Goal: Transaction & Acquisition: Obtain resource

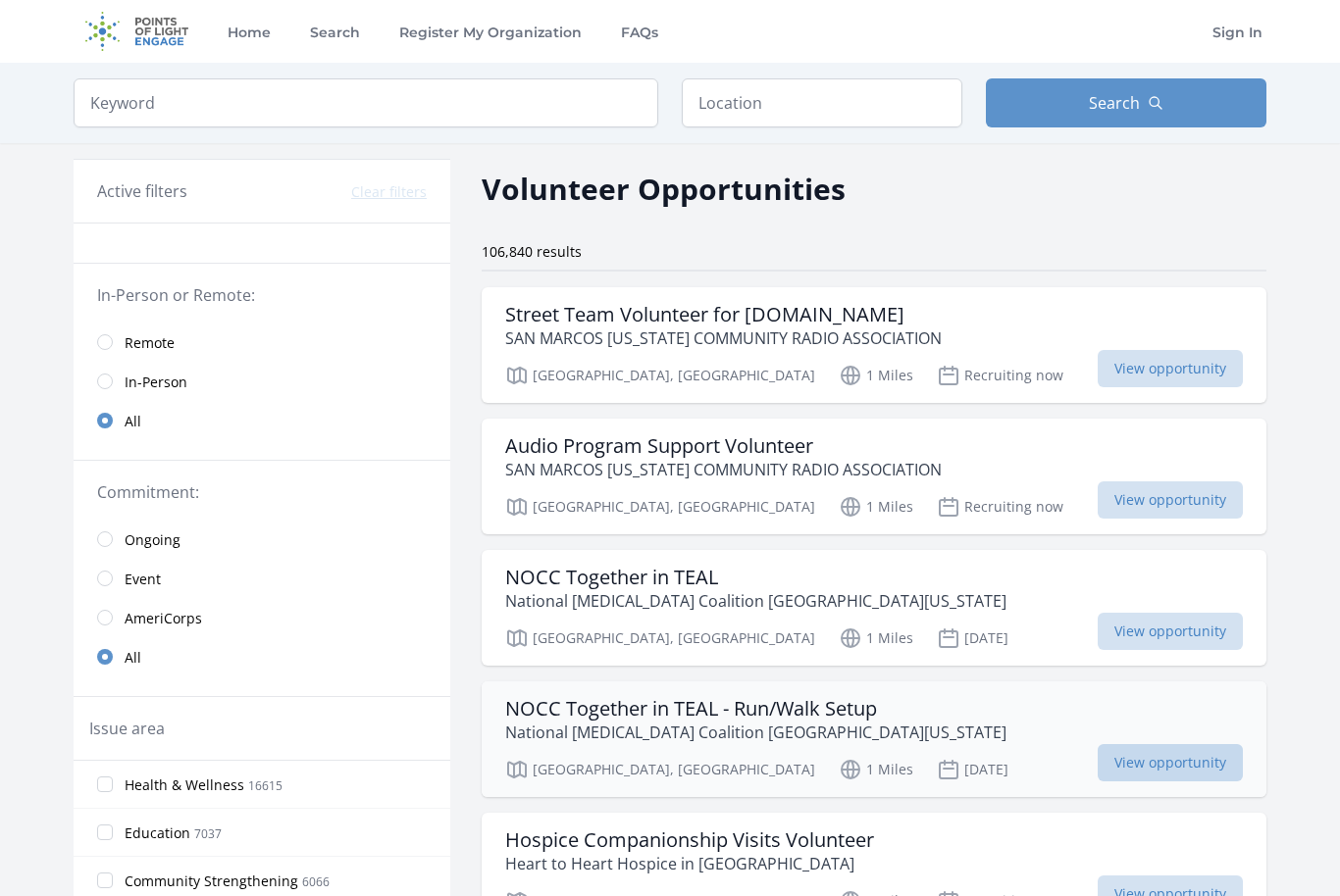
click at [1147, 762] on span "View opportunity" at bounding box center [1170, 763] width 145 height 38
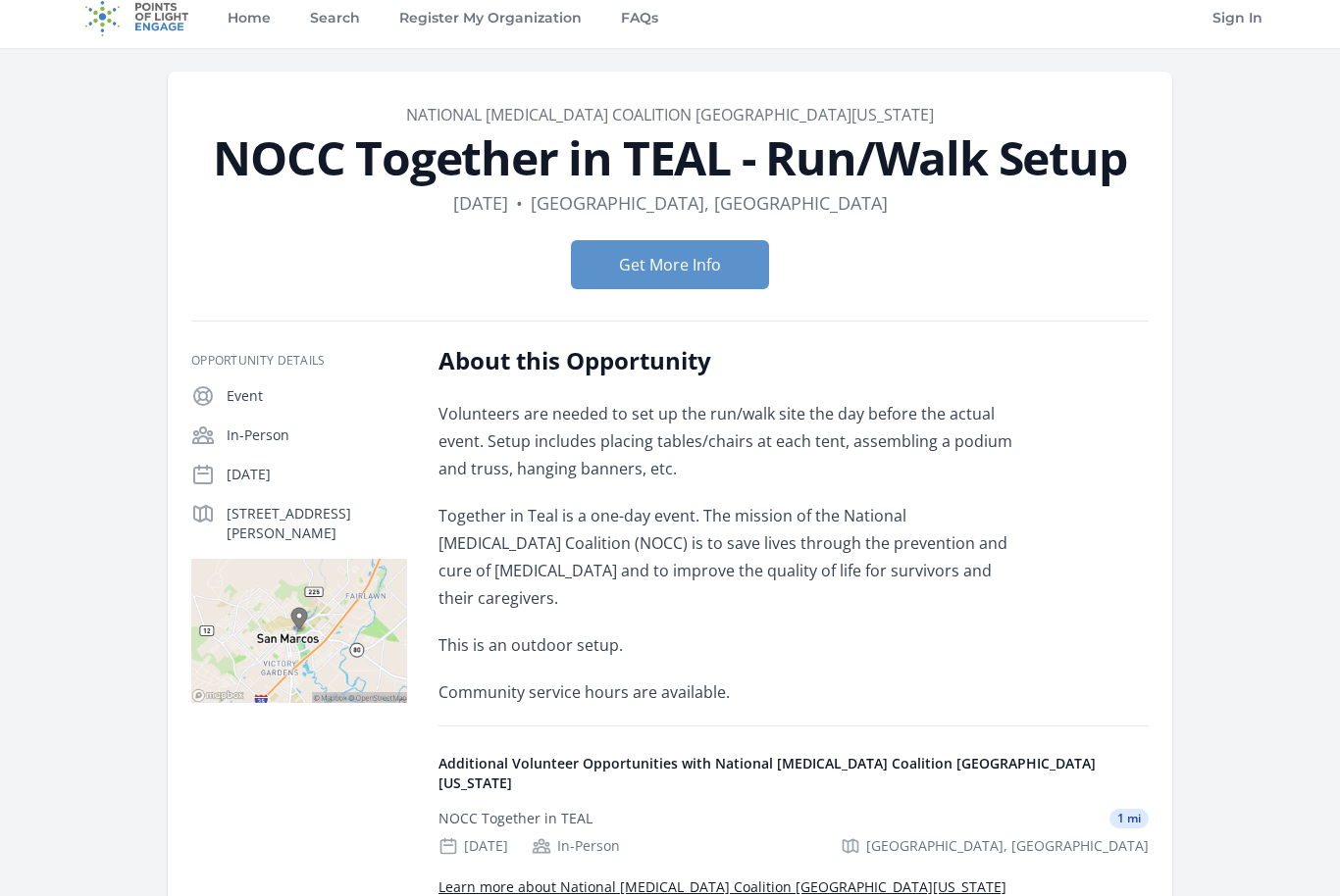
scroll to position [12, 0]
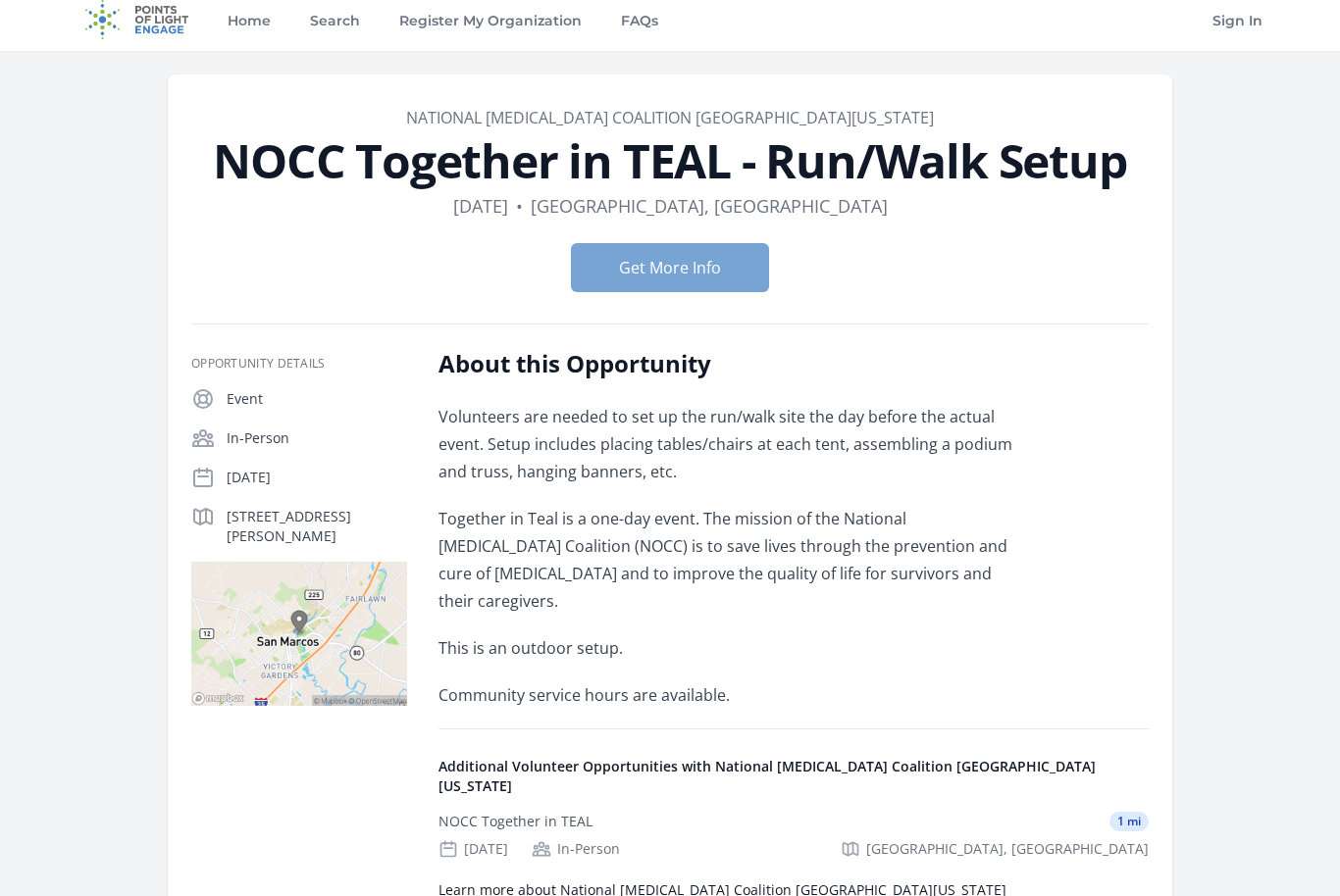
click at [681, 275] on button "Get More Info" at bounding box center [670, 268] width 198 height 49
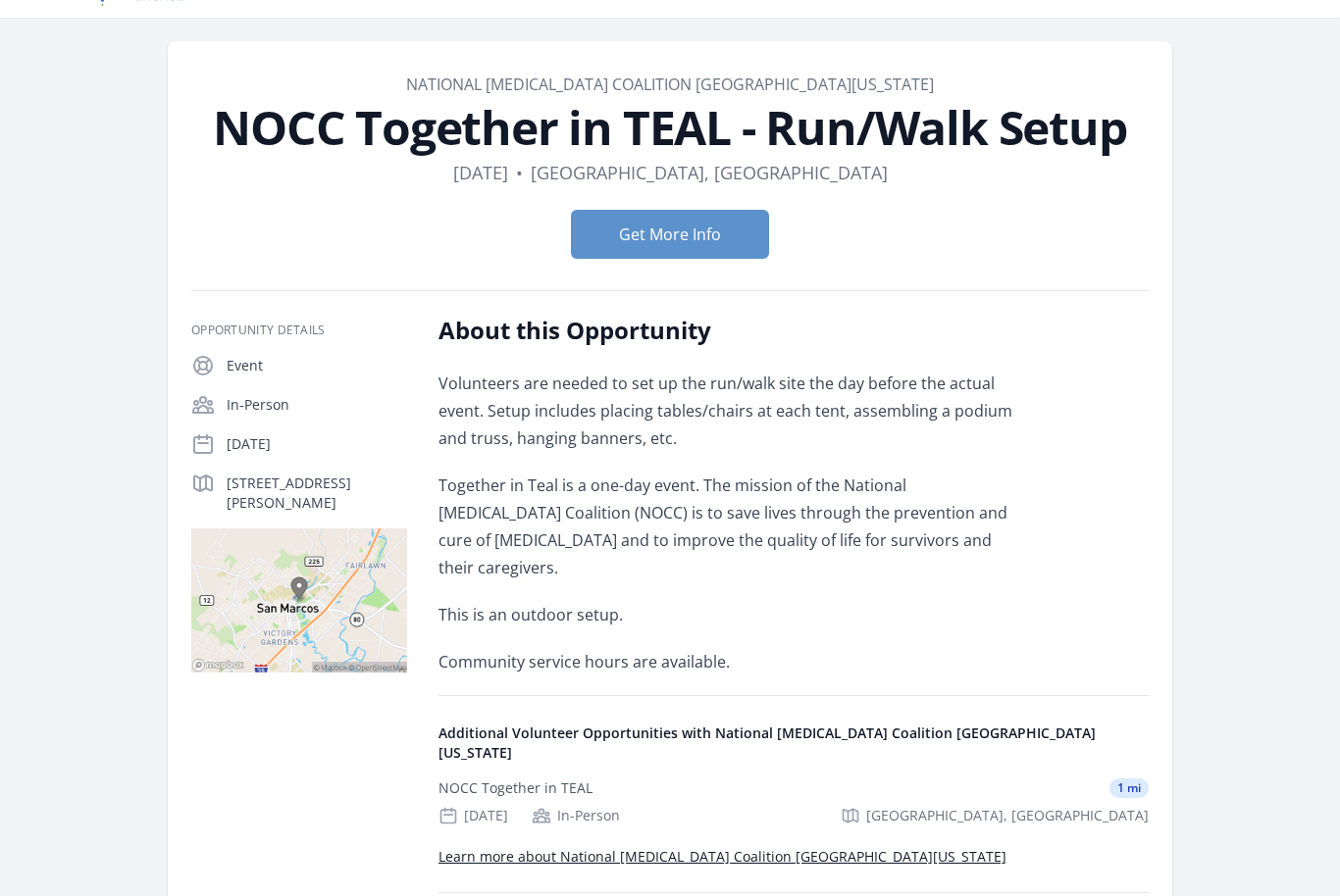
scroll to position [47, 0]
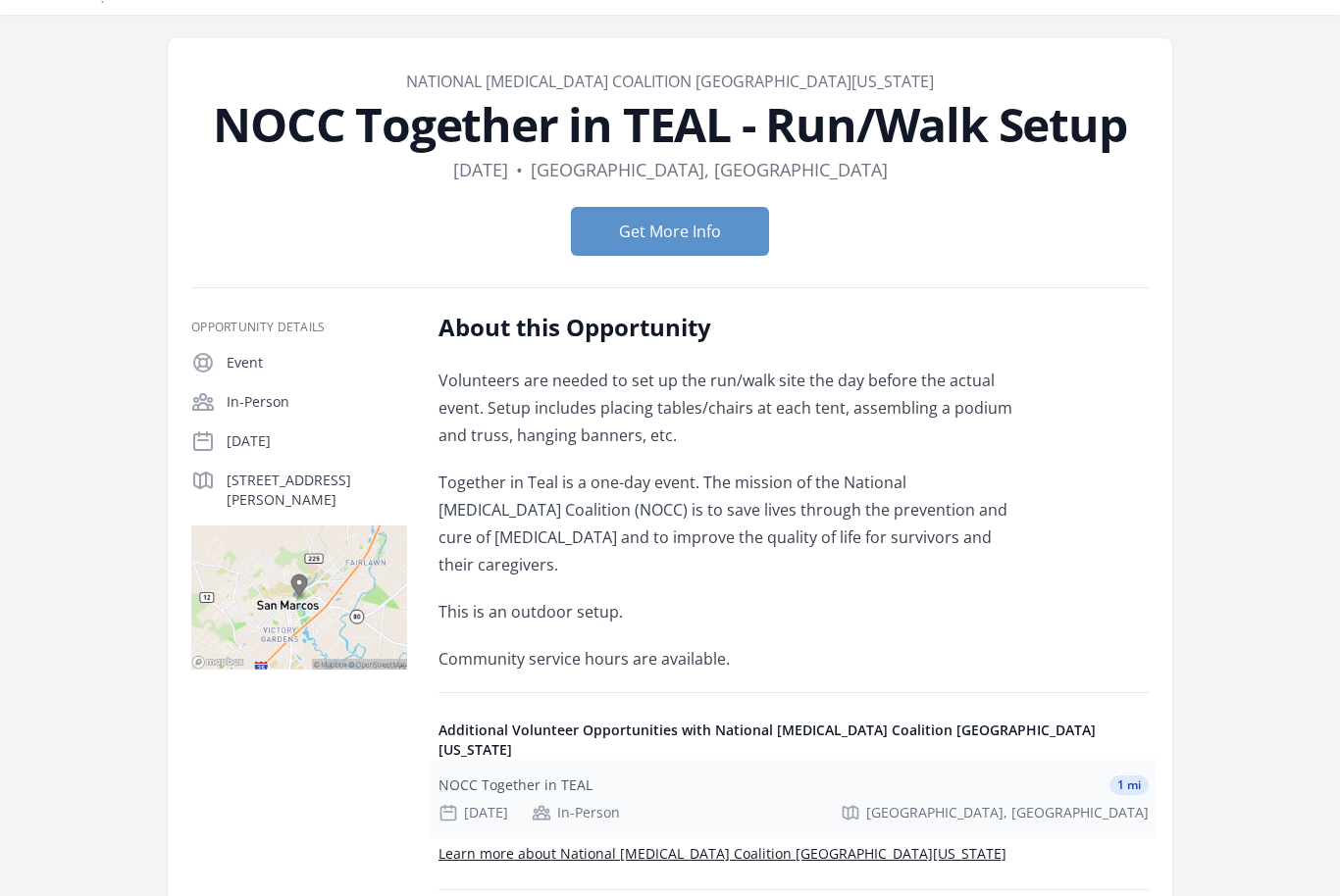
click at [704, 762] on div "NOCC Together in TEAL 1 mi Oct 11th In-Person San Marcos, TX" at bounding box center [793, 800] width 726 height 78
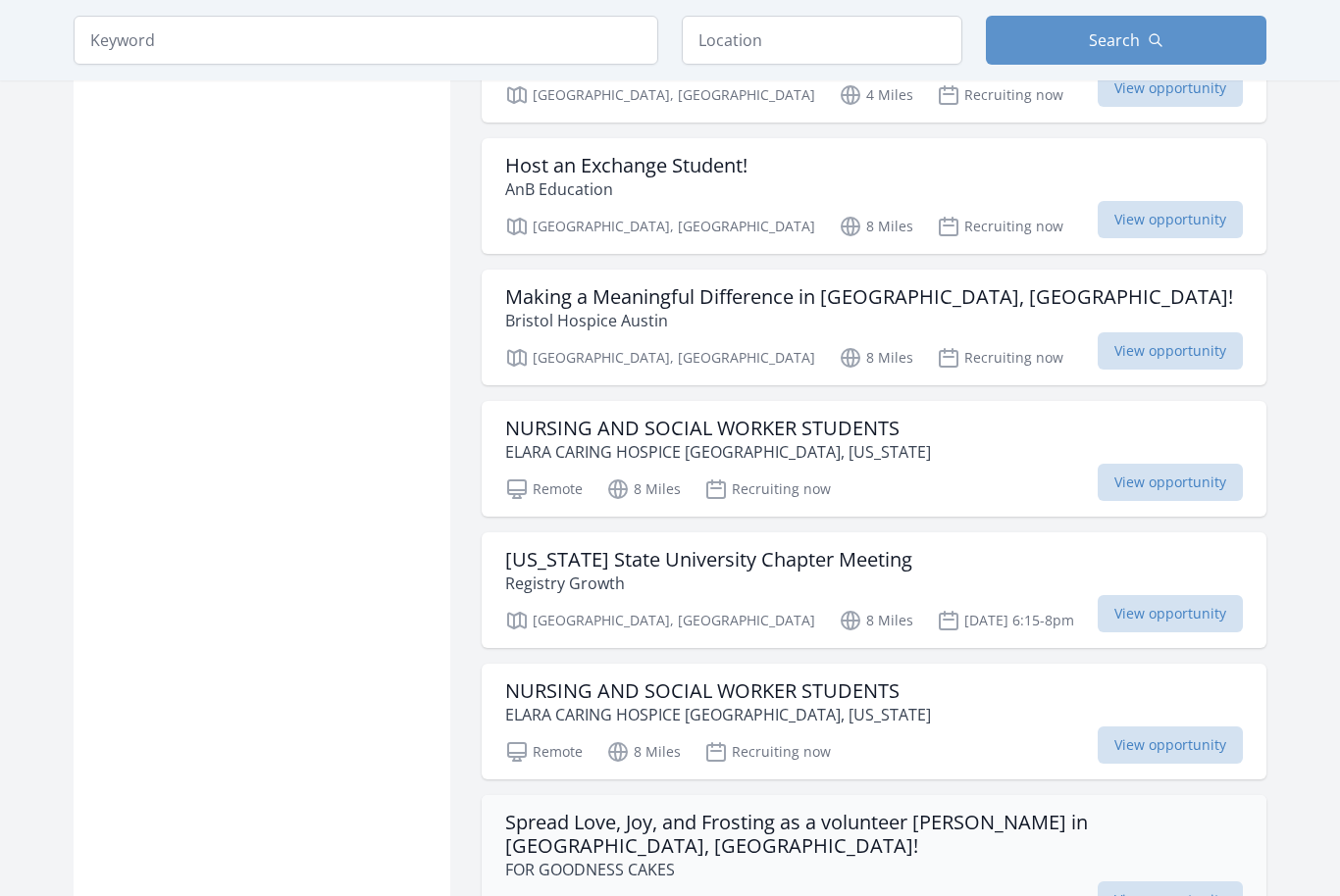
scroll to position [1948, 0]
